Goal: Information Seeking & Learning: Learn about a topic

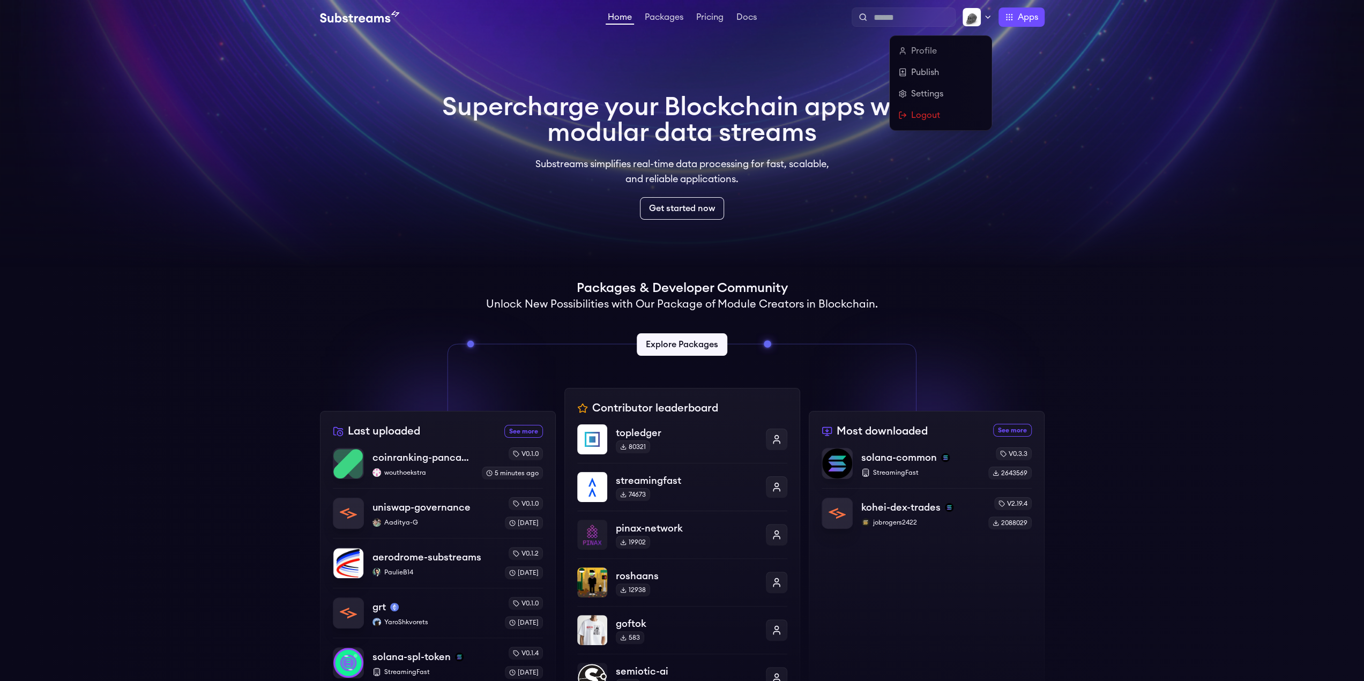
click at [976, 19] on img at bounding box center [971, 17] width 19 height 19
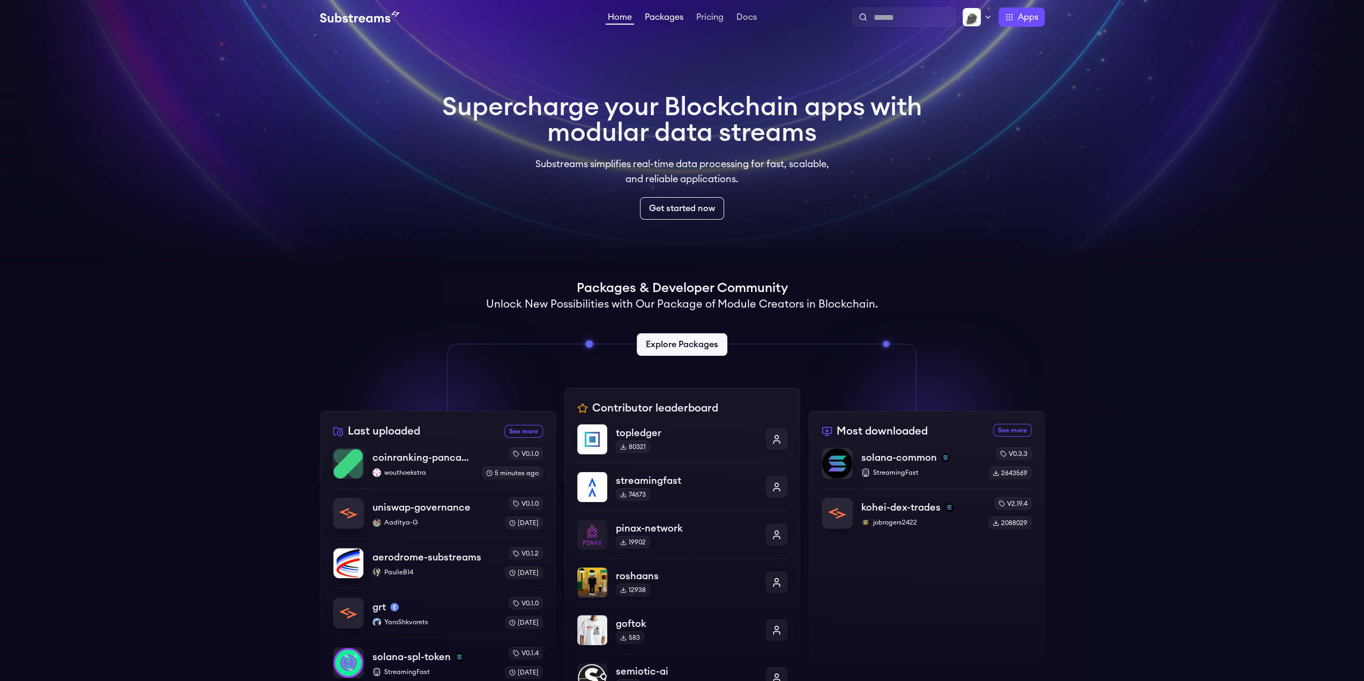
click at [671, 15] on link "Packages" at bounding box center [664, 18] width 43 height 11
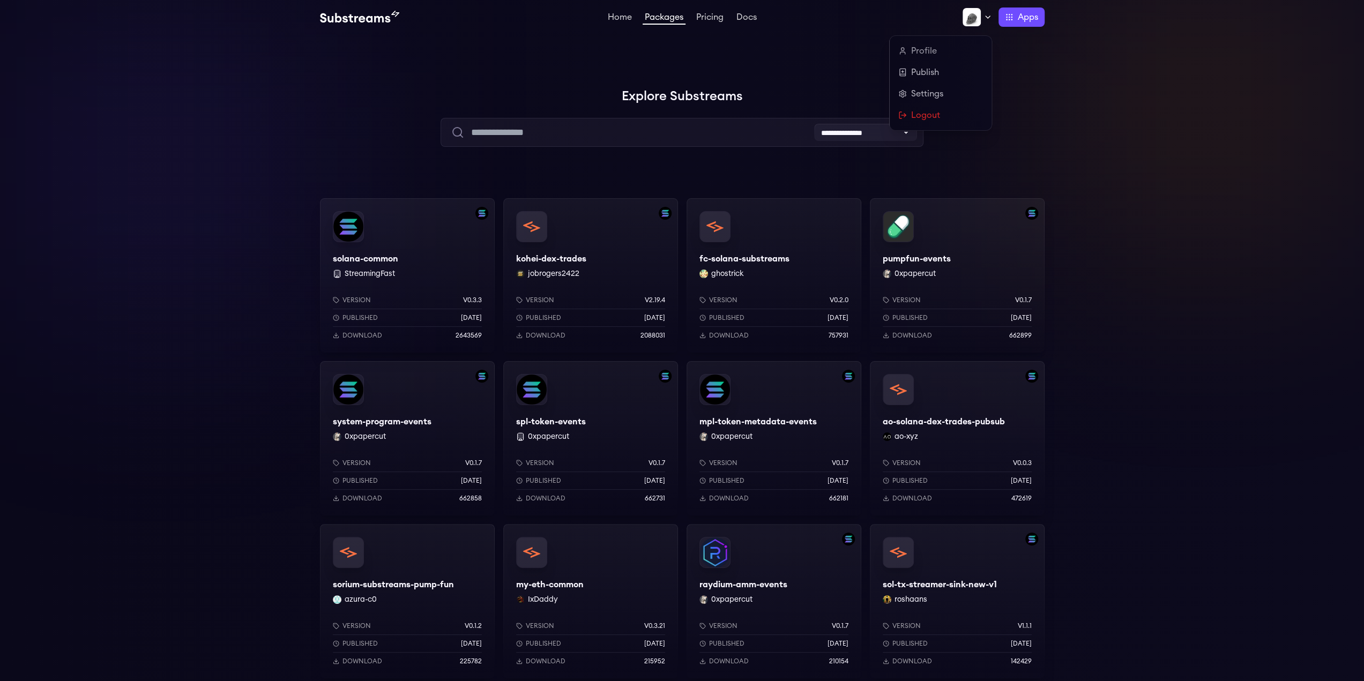
click at [966, 16] on img at bounding box center [971, 17] width 19 height 19
click at [923, 41] on div "Profile Publish Settings Logout" at bounding box center [941, 83] width 102 height 94
click at [921, 52] on link "Profile" at bounding box center [940, 50] width 85 height 13
click at [923, 78] on link "Publish" at bounding box center [940, 72] width 85 height 13
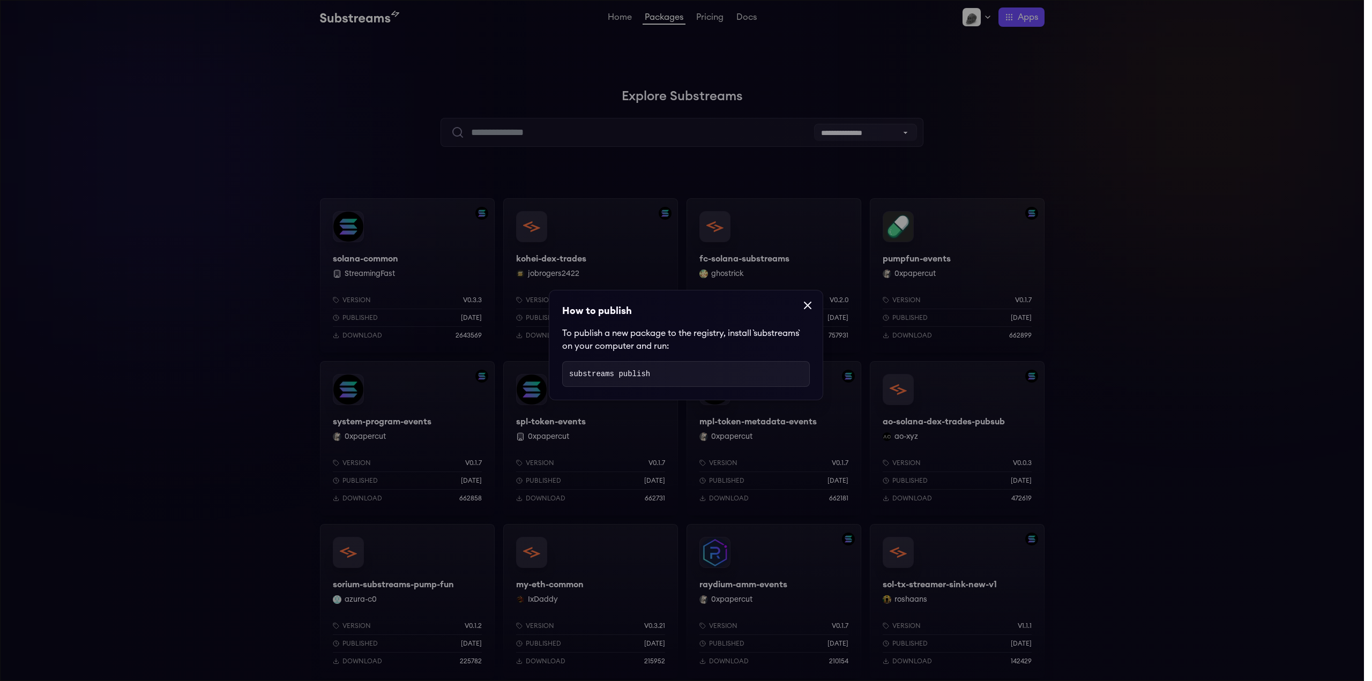
click at [956, 88] on dialog "How to publish To publish a new package to the registry, install `substreams` o…" at bounding box center [686, 340] width 1372 height 681
click at [988, 21] on dialog "How to publish To publish a new package to the registry, install `substreams` o…" at bounding box center [686, 340] width 1372 height 681
click at [808, 310] on icon at bounding box center [807, 305] width 13 height 13
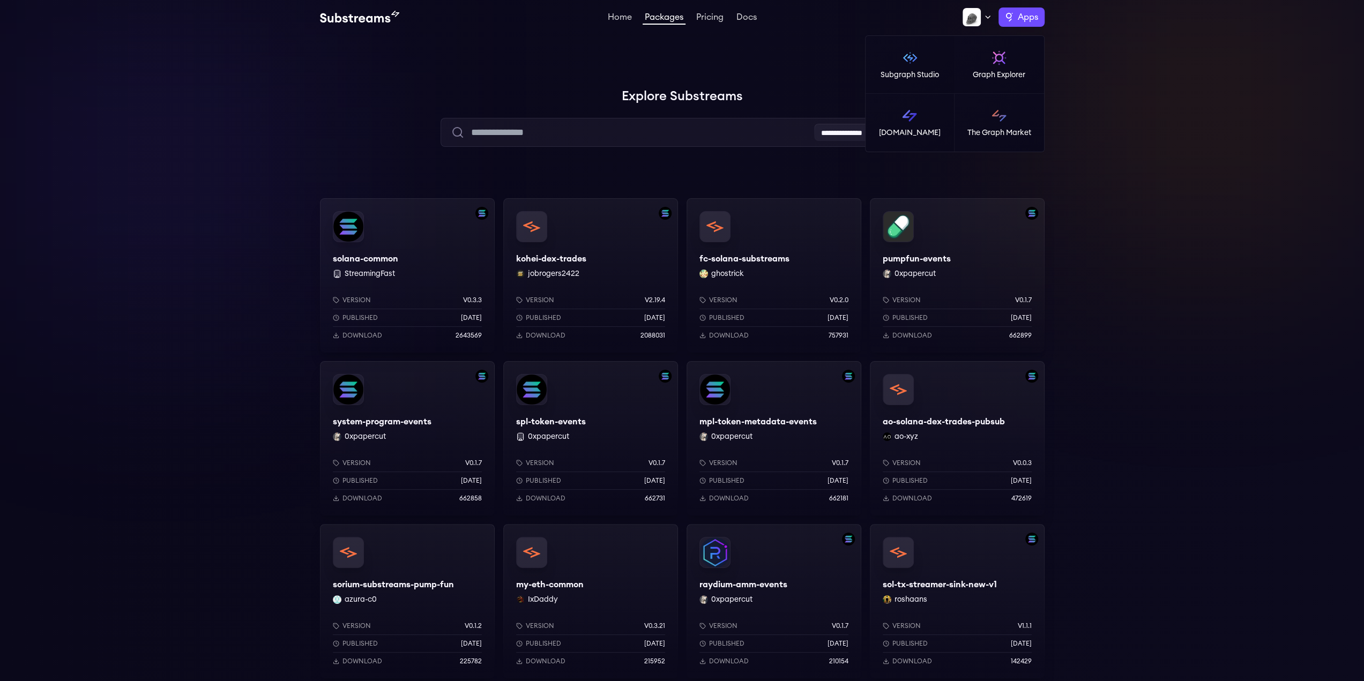
click at [1020, 21] on span "Apps" at bounding box center [1028, 17] width 20 height 13
click at [934, 70] on p "Subgraph Studio" at bounding box center [910, 75] width 58 height 11
click at [1041, 13] on label "Apps" at bounding box center [1022, 17] width 46 height 19
click at [920, 131] on p "[DOMAIN_NAME]" at bounding box center [910, 133] width 62 height 11
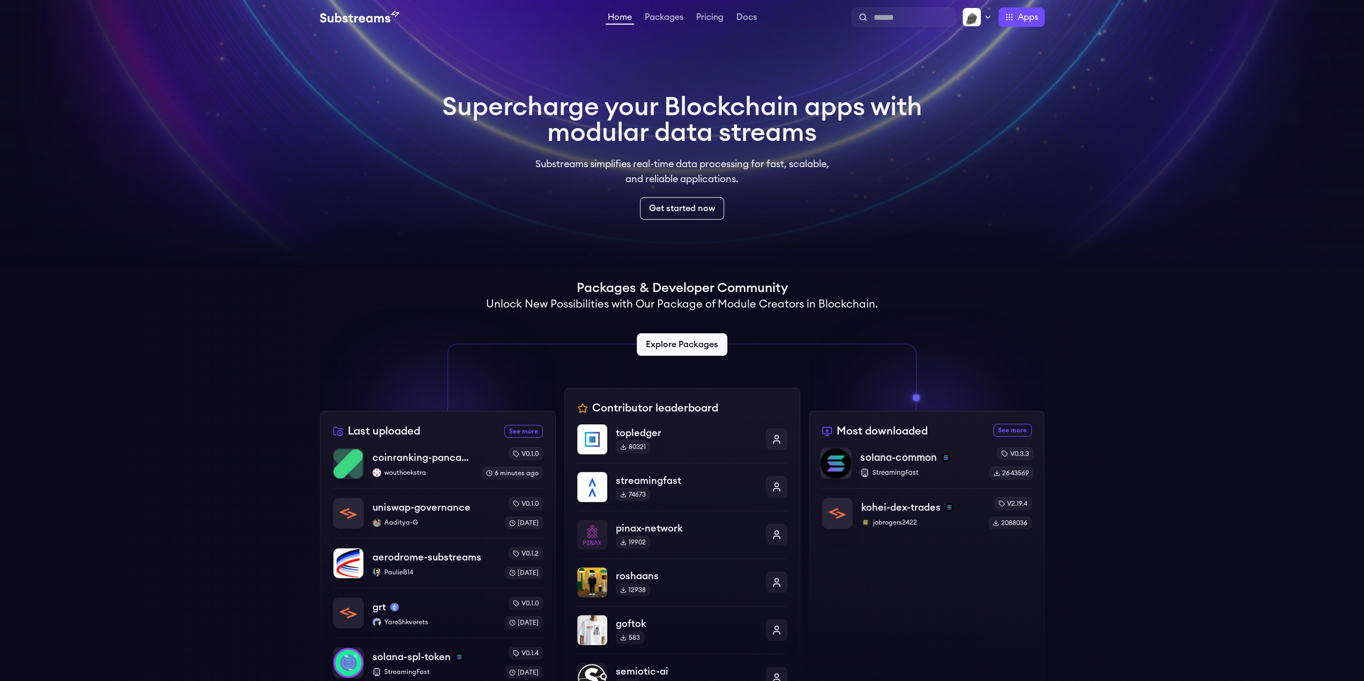
click at [886, 465] on div "solana-common StreamingFast" at bounding box center [920, 463] width 120 height 27
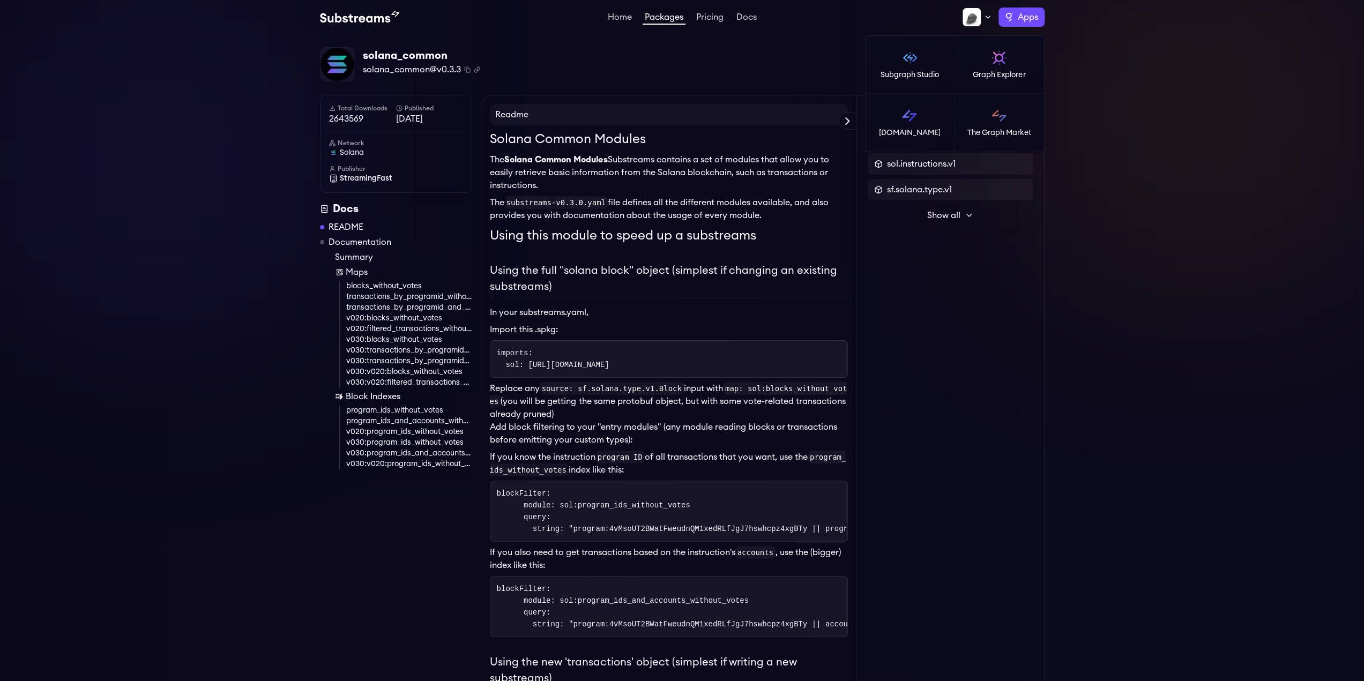
click at [1028, 23] on span "Apps" at bounding box center [1028, 17] width 20 height 13
click at [987, 17] on icon at bounding box center [988, 17] width 4 height 2
click at [926, 99] on link "Settings" at bounding box center [940, 93] width 85 height 13
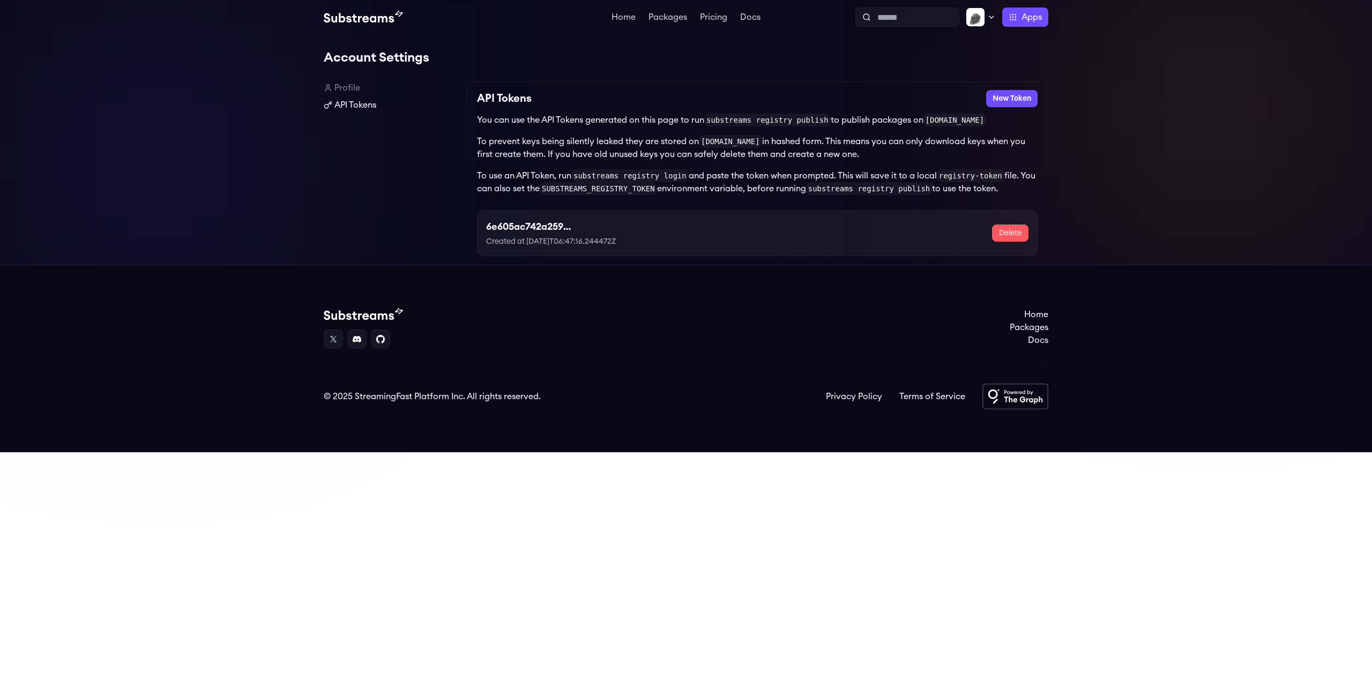
click at [348, 108] on link "API Tokens" at bounding box center [391, 105] width 134 height 13
click at [343, 84] on link "Profile" at bounding box center [391, 87] width 134 height 13
click at [672, 16] on link "Packages" at bounding box center [667, 18] width 43 height 11
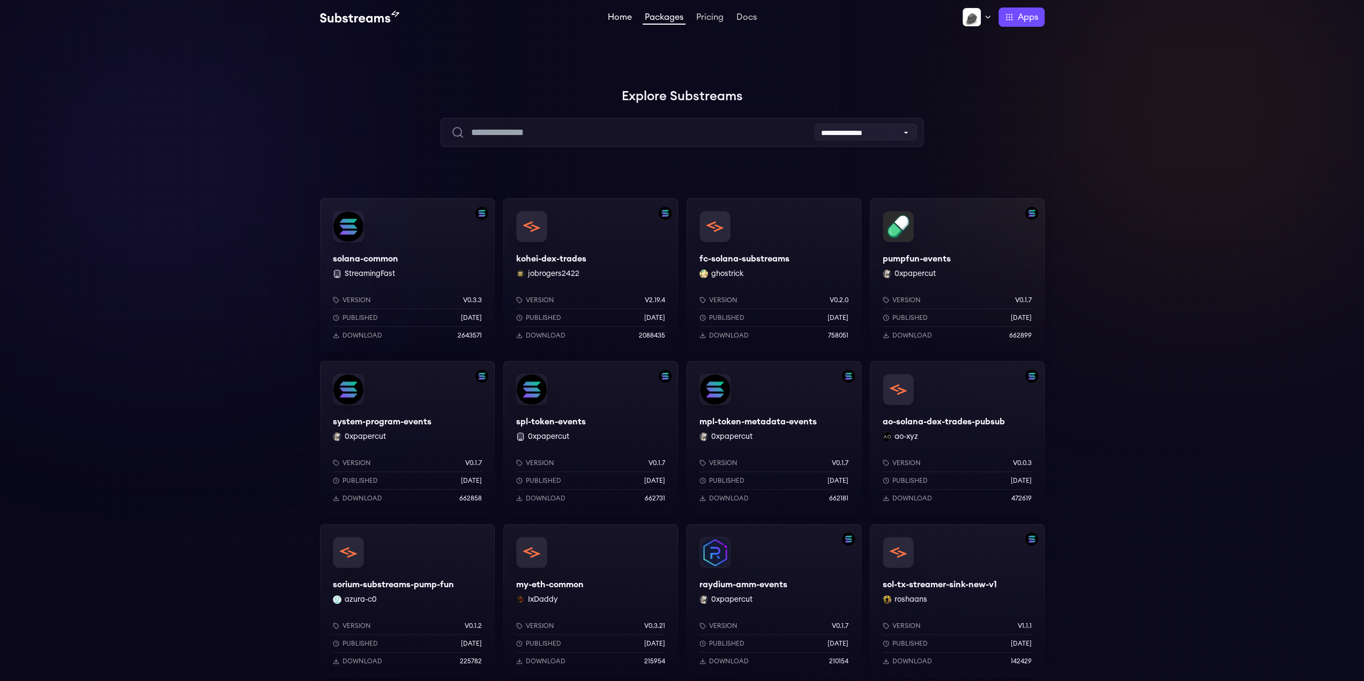
click at [621, 22] on link "Home" at bounding box center [620, 18] width 28 height 11
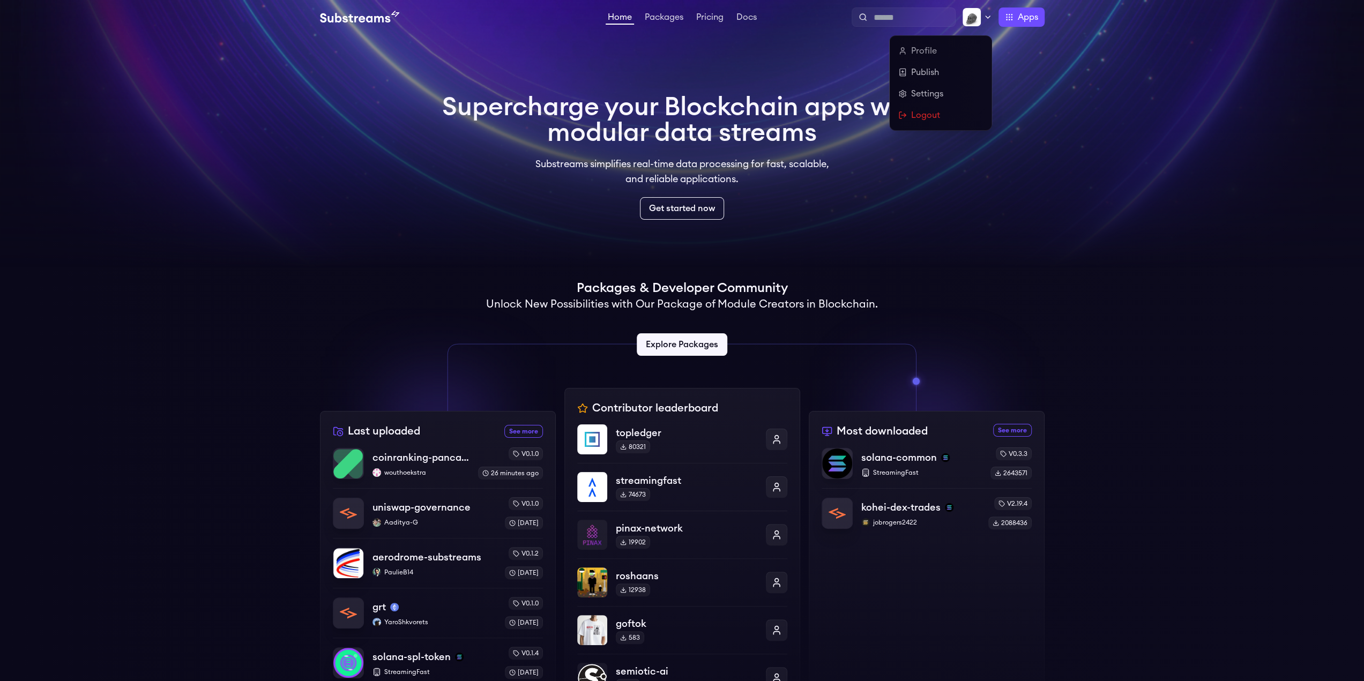
click at [967, 22] on img at bounding box center [971, 17] width 19 height 19
click at [927, 54] on link "Profile" at bounding box center [940, 50] width 85 height 13
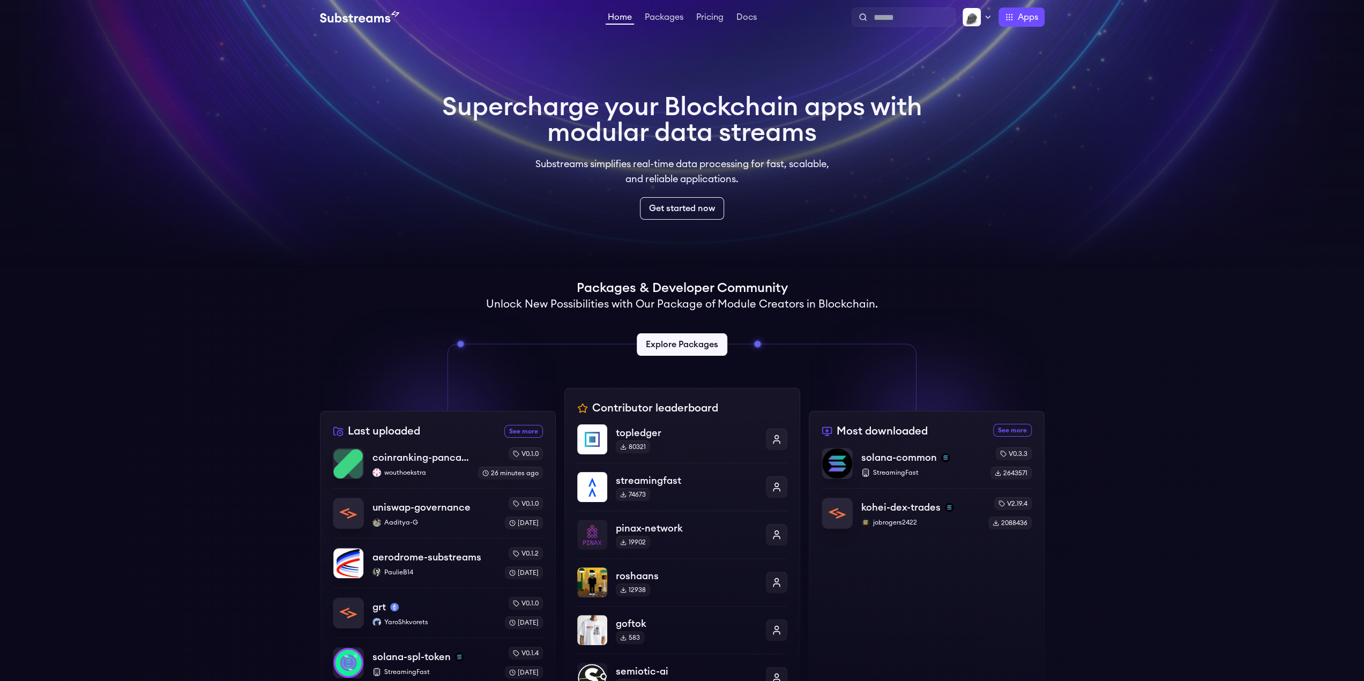
click at [1036, 27] on div "Home Packages Pricing Docs Home Packages Pricing Docs Profile Publish Settings …" at bounding box center [682, 17] width 1364 height 34
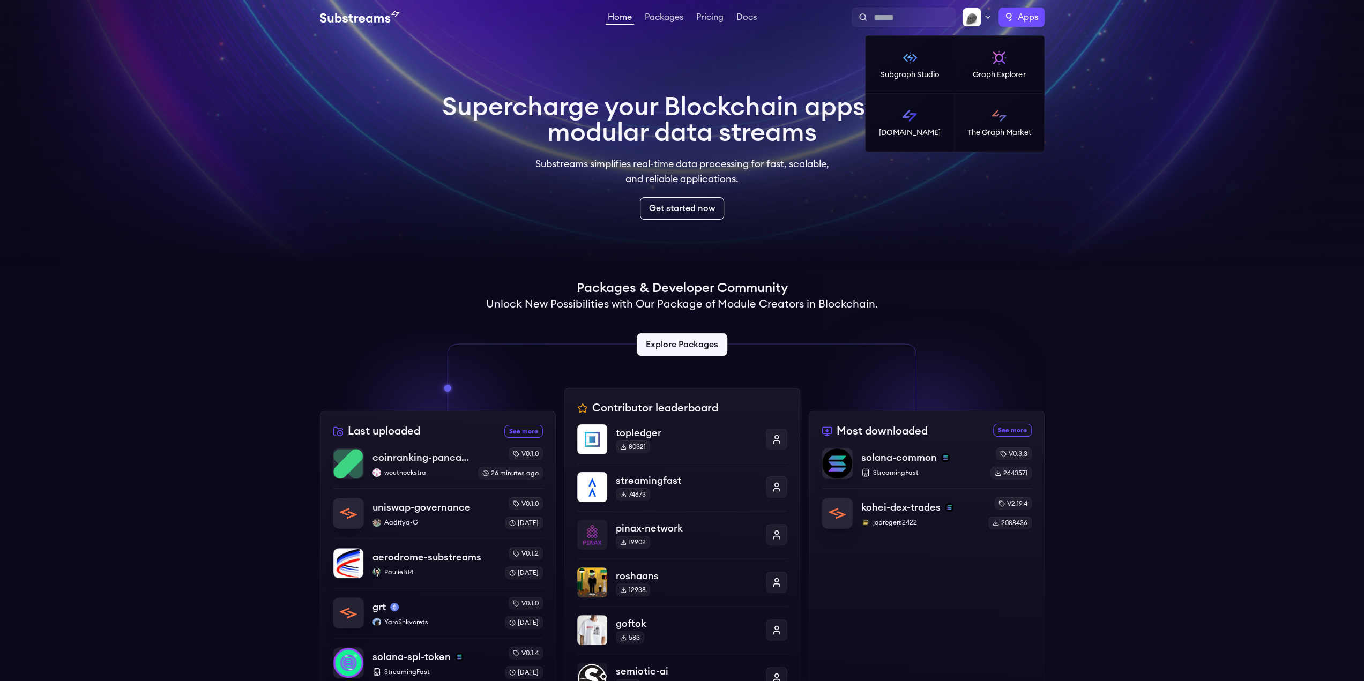
click at [1035, 23] on span "Apps" at bounding box center [1028, 17] width 20 height 13
click at [942, 116] on link "[DOMAIN_NAME]" at bounding box center [911, 123] width 90 height 58
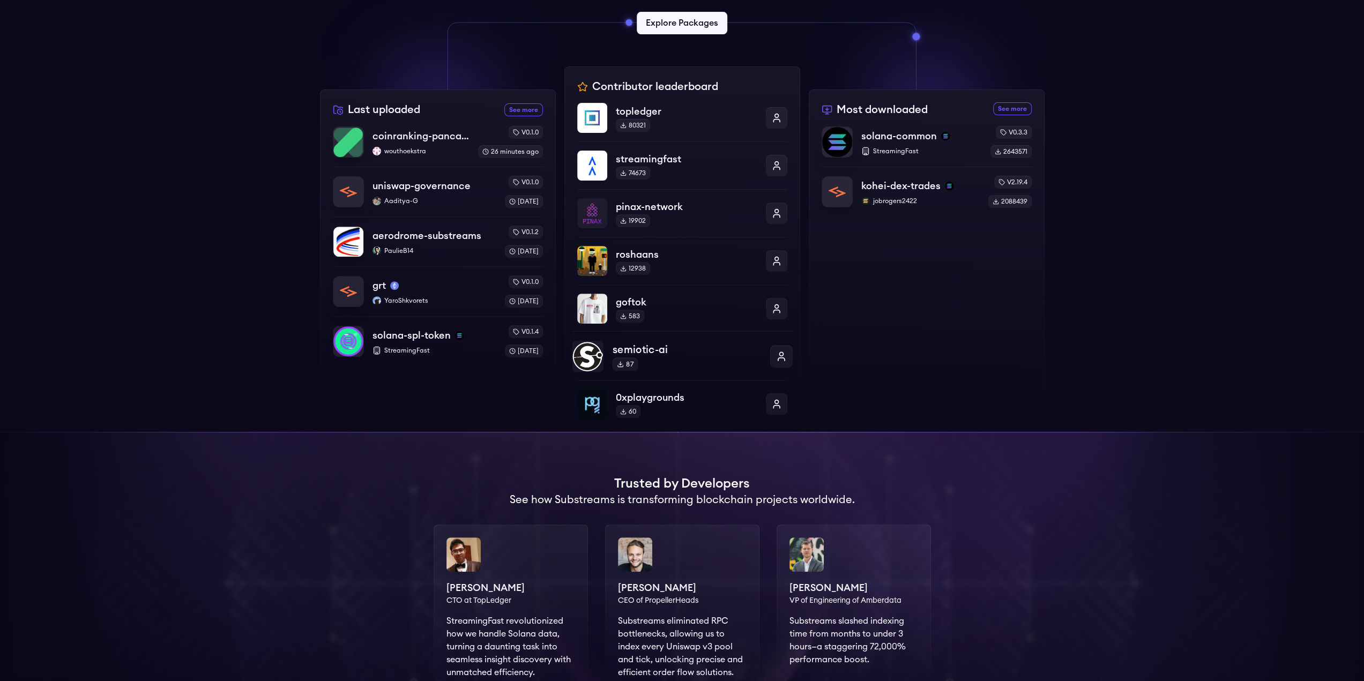
scroll to position [268, 0]
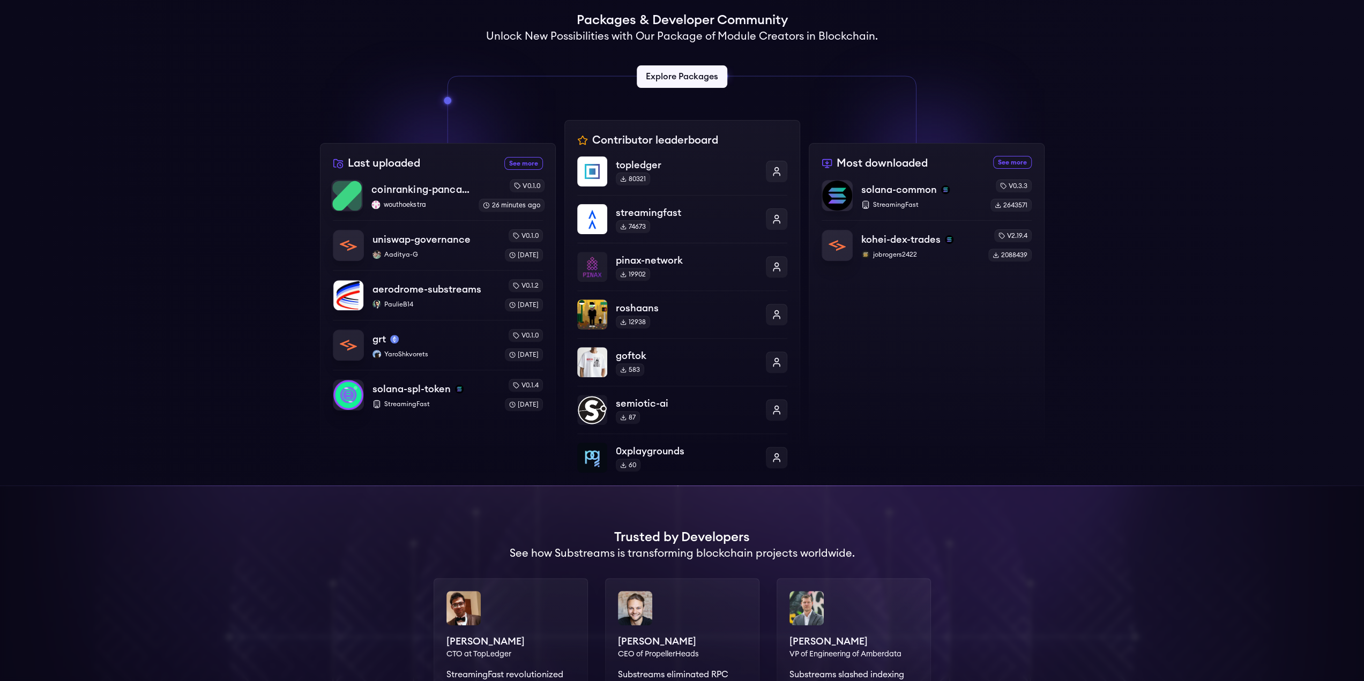
click at [458, 188] on p "coinranking-pancakeswap-v3-forks" at bounding box center [420, 189] width 99 height 15
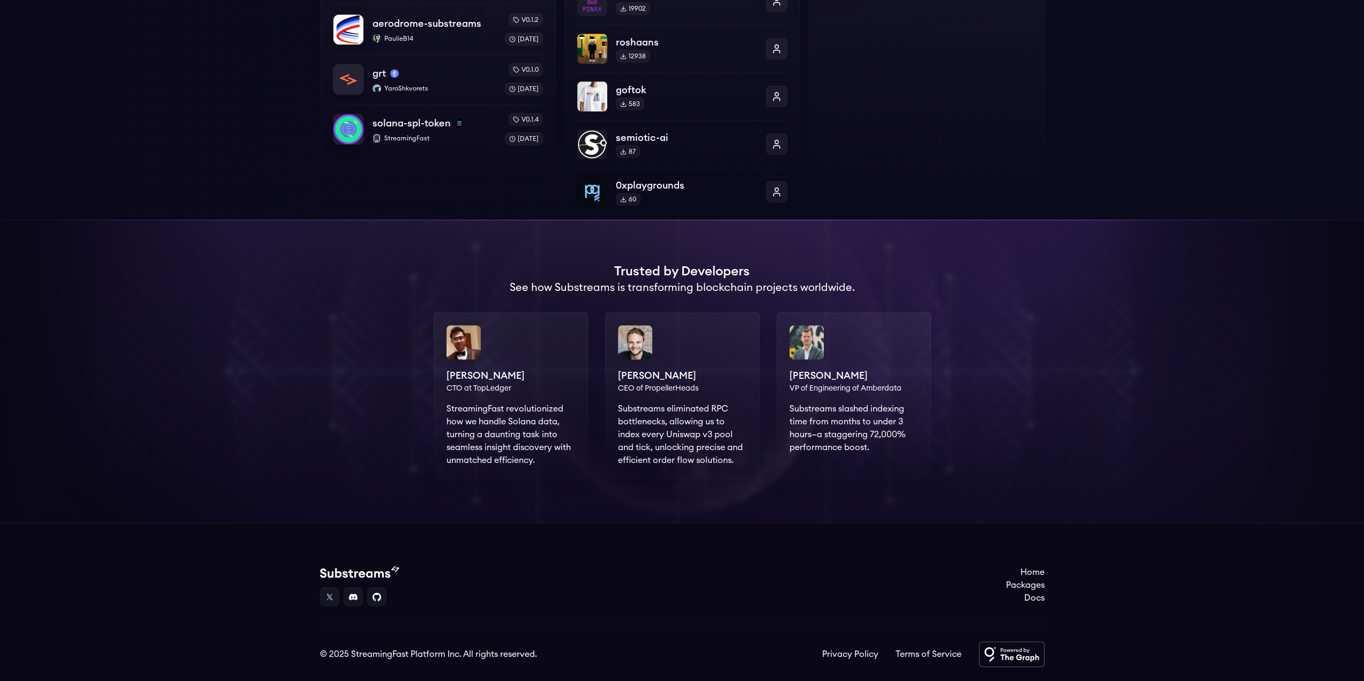
scroll to position [536, 0]
